Goal: Check status: Check status

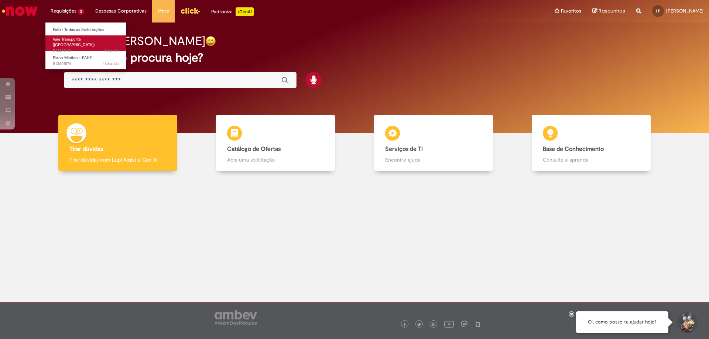
click at [85, 40] on span "Vale Transporte ([GEOGRAPHIC_DATA])" at bounding box center [74, 42] width 42 height 11
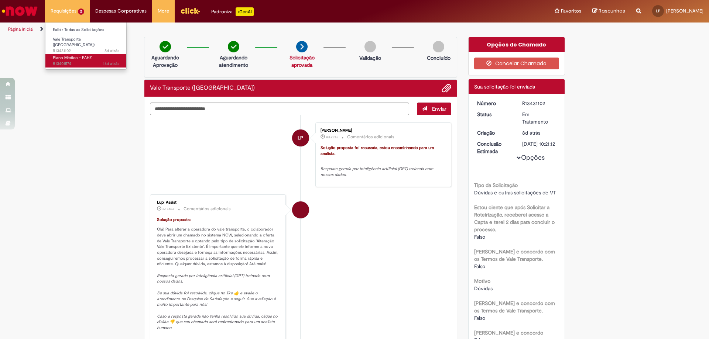
click at [92, 61] on span "16d atrás 16 dias atrás R13401574" at bounding box center [86, 64] width 66 height 6
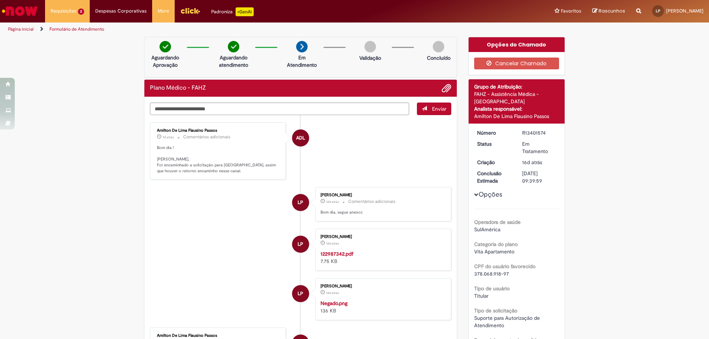
drag, startPoint x: 93, startPoint y: 50, endPoint x: 83, endPoint y: 68, distance: 20.3
drag, startPoint x: 89, startPoint y: 61, endPoint x: 74, endPoint y: 72, distance: 18.8
drag, startPoint x: 77, startPoint y: 69, endPoint x: 446, endPoint y: 187, distance: 387.6
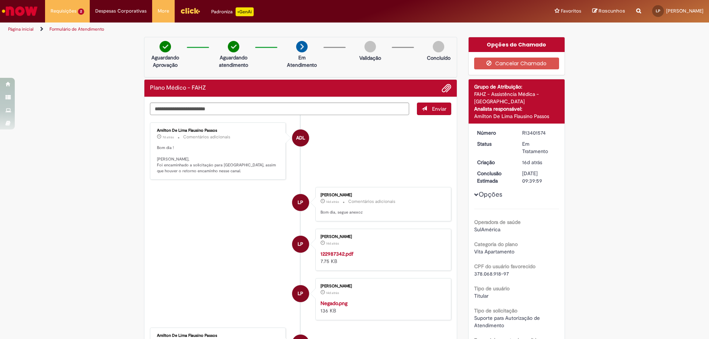
click at [446, 187] on div "[PERSON_NAME] 14d atrás 14 dias atrás Comentários adicionais Bom dia, segue ane…" at bounding box center [383, 204] width 136 height 34
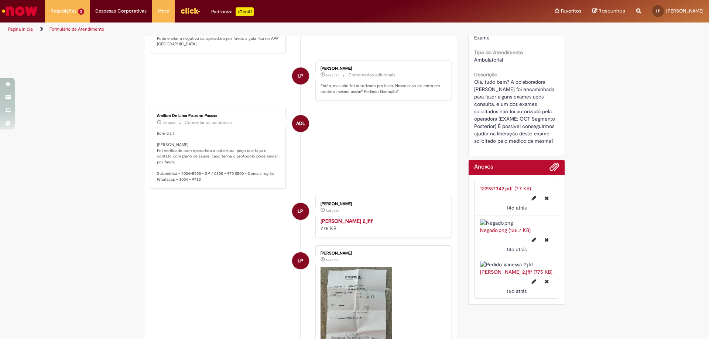
scroll to position [406, 0]
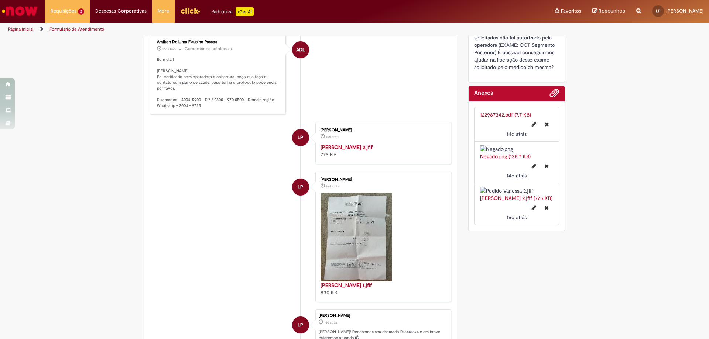
drag, startPoint x: 315, startPoint y: 191, endPoint x: 370, endPoint y: 304, distance: 125.1
click at [370, 162] on div "[PERSON_NAME] 16d atrás 16 dias atrás Pedido Vanessa 2.jfif 775 KB" at bounding box center [383, 143] width 131 height 38
copy div "[PERSON_NAME] Pimenta 16d atrás 16 dias atrás Pedido [PERSON_NAME] 2.jfif 775 KB"
click at [321, 139] on span "Histórico de tíquete" at bounding box center [323, 136] width 4 height 4
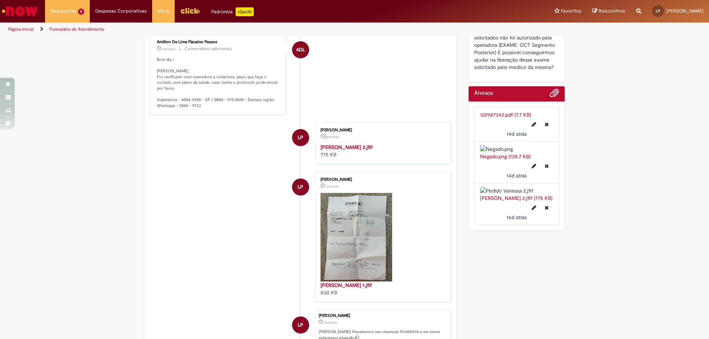
click at [321, 139] on span "Histórico de tíquete" at bounding box center [323, 136] width 4 height 4
click at [321, 133] on div "[PERSON_NAME]" at bounding box center [382, 130] width 123 height 4
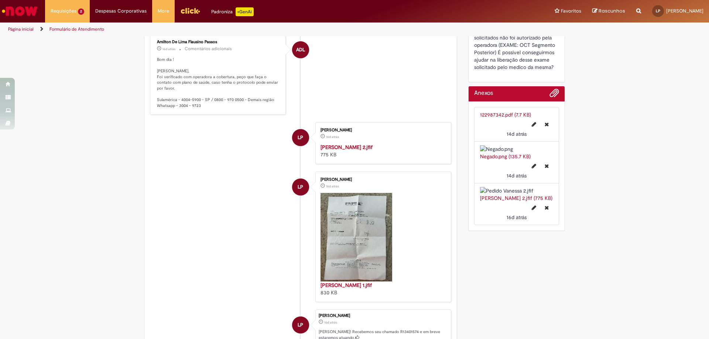
drag, startPoint x: 318, startPoint y: 194, endPoint x: 362, endPoint y: 308, distance: 123.3
click at [362, 162] on div "[PERSON_NAME] 16d atrás 16 dias atrás Pedido Vanessa 2.jfif 775 KB" at bounding box center [383, 143] width 131 height 38
copy div "[PERSON_NAME] Pimenta 16d atrás 16 dias atrás Pedido [PERSON_NAME] 2.jfif 775 KB"
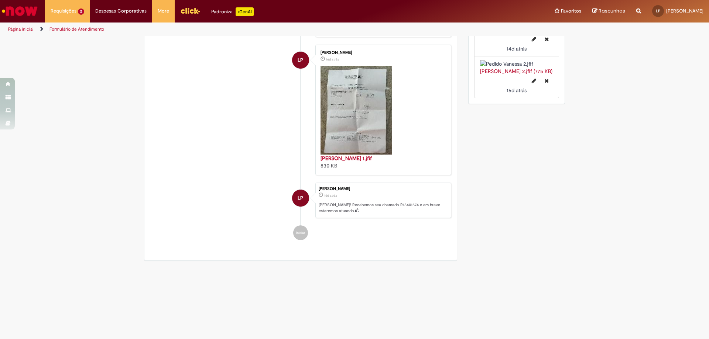
scroll to position [684, 0]
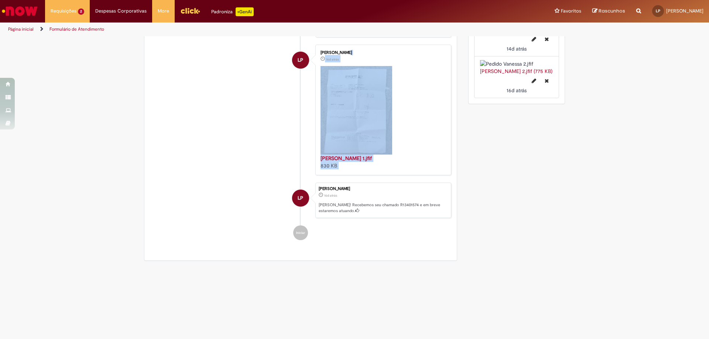
drag, startPoint x: 303, startPoint y: 236, endPoint x: 296, endPoint y: 151, distance: 85.2
click at [352, 216] on div "[PERSON_NAME] 16d atrás 16 dias atrás [DATE] 09:39:56 [PERSON_NAME]! Recebemos …" at bounding box center [383, 200] width 136 height 35
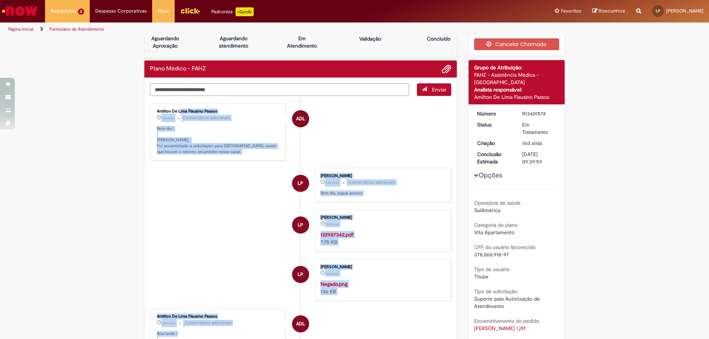
scroll to position [0, 0]
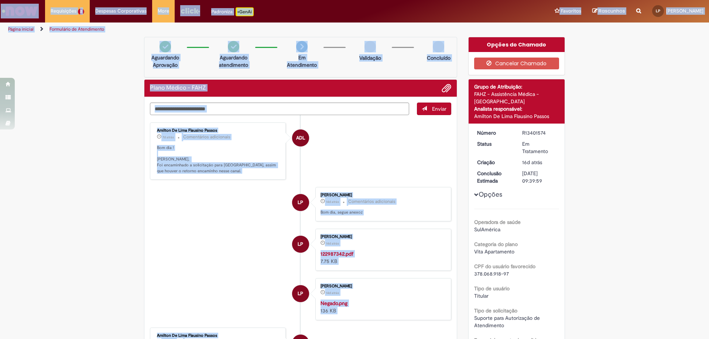
drag, startPoint x: 356, startPoint y: 215, endPoint x: 3, endPoint y: 8, distance: 409.7
click at [3, 8] on div "Pular para o conteúdo da página Requisições 2 Exibir Todas as Solicitações Vale…" at bounding box center [354, 169] width 709 height 339
copy div "Loremipsumd 2 Sitame Conse ad Elitseddoeiu Temp Incididunt (UT) 2l etdol 0 magn…"
